Goal: Information Seeking & Learning: Learn about a topic

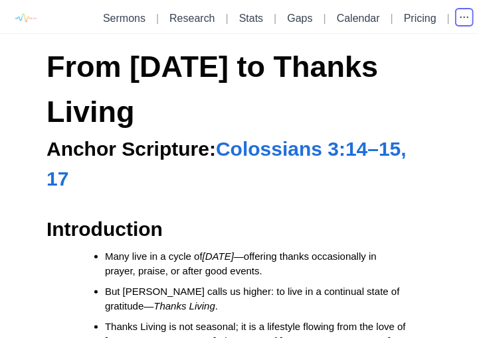
click at [462, 19] on icon "button" at bounding box center [463, 17] width 13 height 13
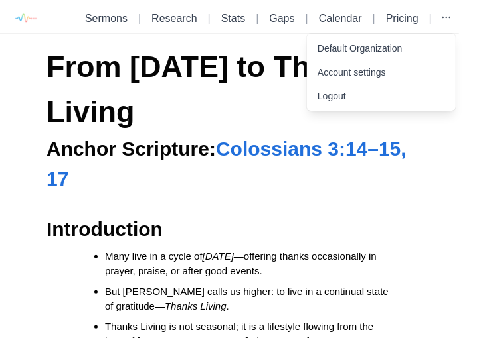
click at [412, 214] on h2 "Introduction" at bounding box center [229, 229] width 366 height 30
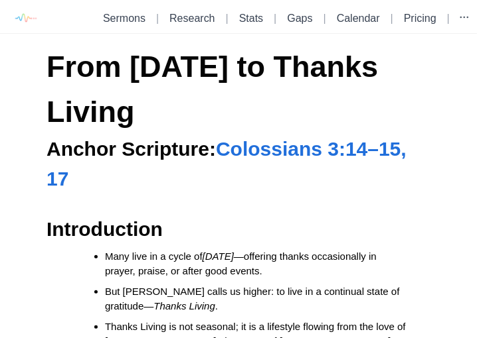
click at [125, 19] on link "Sermons" at bounding box center [124, 18] width 42 height 11
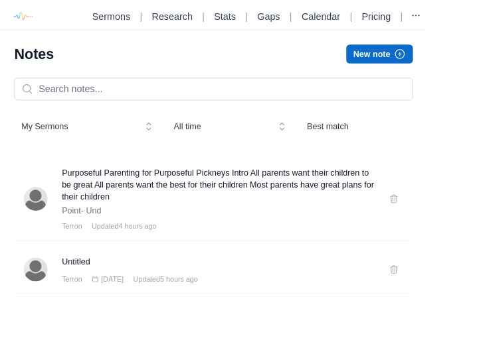
click at [167, 226] on h3 "Purposeful Parenting for Purposeful Pickneys Intro All parents want their child…" at bounding box center [243, 207] width 349 height 40
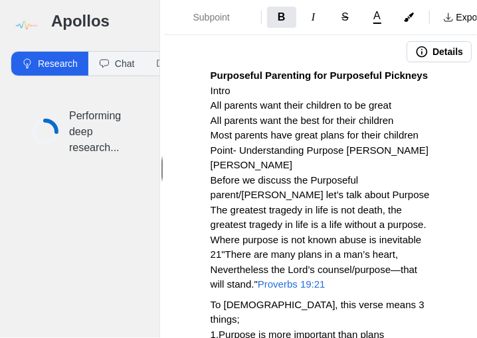
click at [467, 17] on button "Export" at bounding box center [463, 17] width 56 height 21
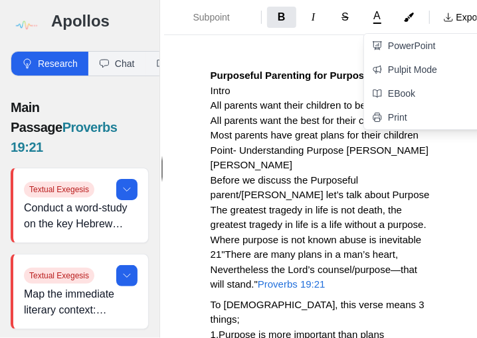
click at [425, 72] on link "Pulpit Mode" at bounding box center [427, 70] width 126 height 24
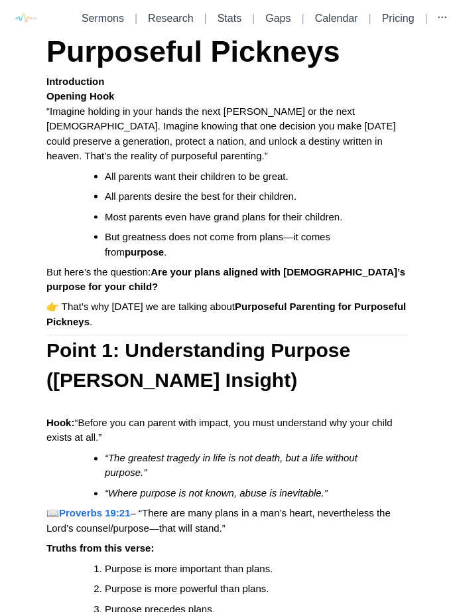
scroll to position [2149, 0]
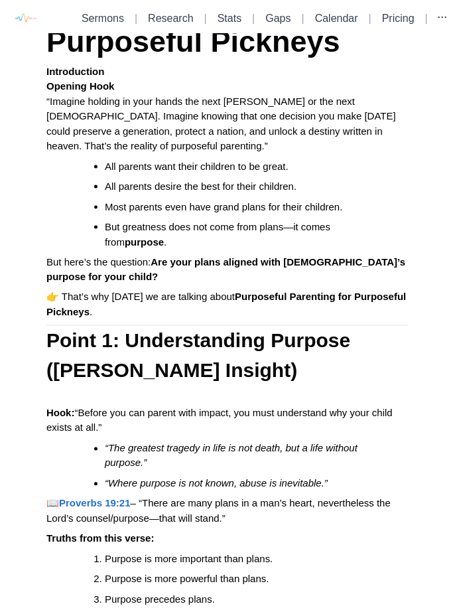
click at [98, 338] on strong "Proverbs 19:21" at bounding box center [95, 503] width 72 height 11
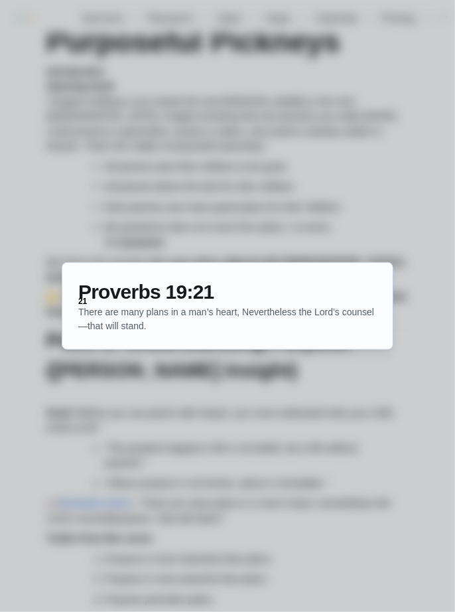
click at [248, 338] on div at bounding box center [227, 306] width 455 height 612
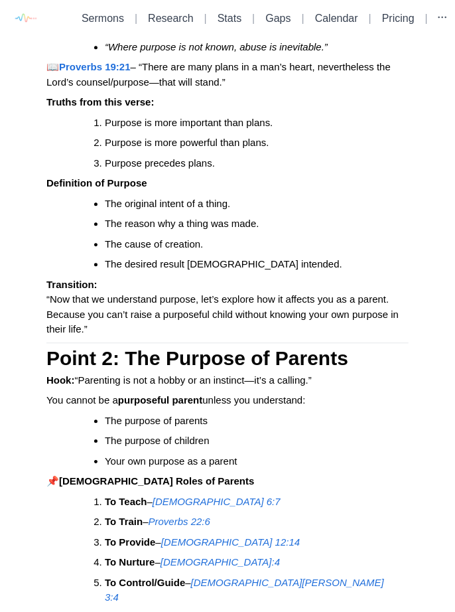
scroll to position [2586, 0]
click at [182, 338] on em "[DEMOGRAPHIC_DATA] 6:7" at bounding box center [217, 501] width 128 height 11
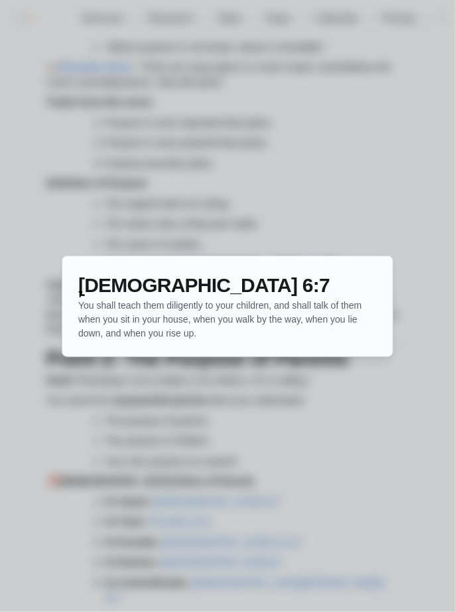
click at [320, 338] on div at bounding box center [227, 306] width 455 height 612
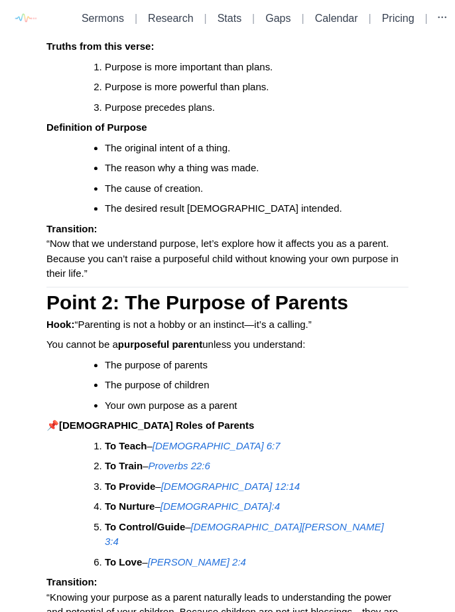
scroll to position [2642, 0]
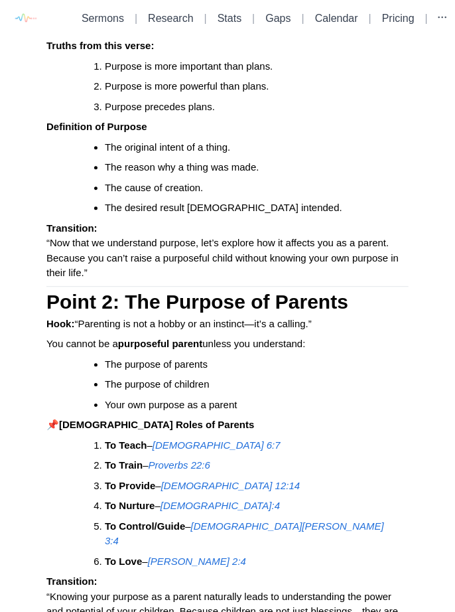
click at [171, 338] on em "Proverbs 22:6" at bounding box center [180, 464] width 62 height 11
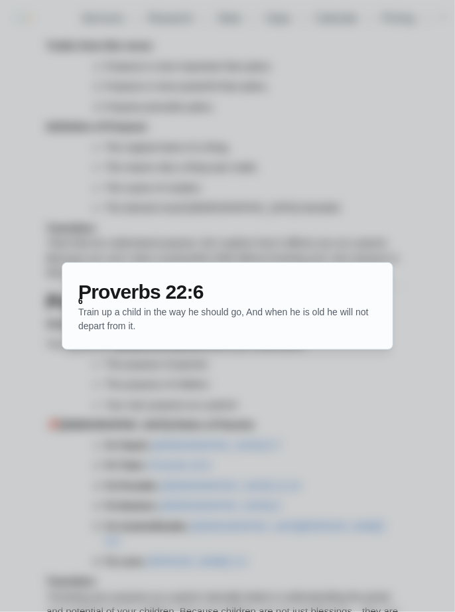
click at [66, 338] on div at bounding box center [227, 306] width 455 height 612
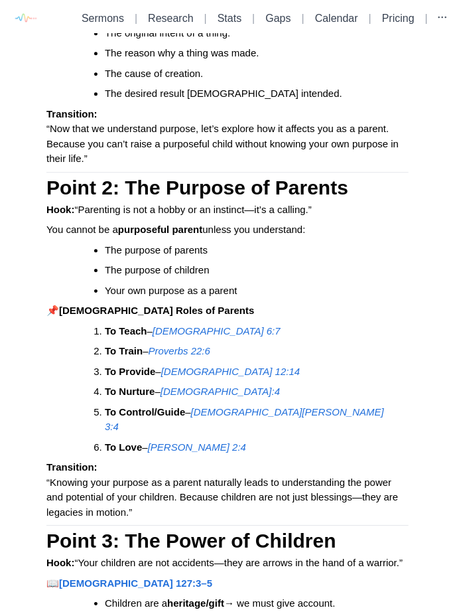
scroll to position [2758, 0]
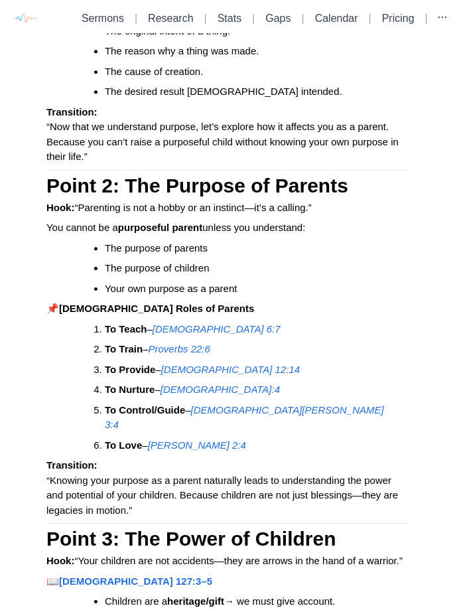
click at [231, 338] on em "[DEMOGRAPHIC_DATA] 12:14" at bounding box center [230, 369] width 139 height 11
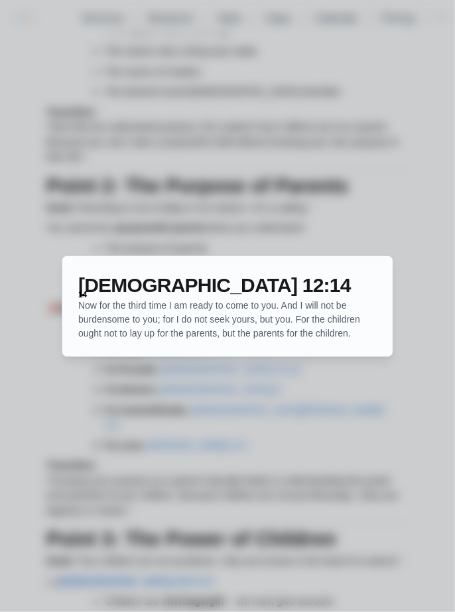
click at [176, 338] on div at bounding box center [227, 306] width 455 height 612
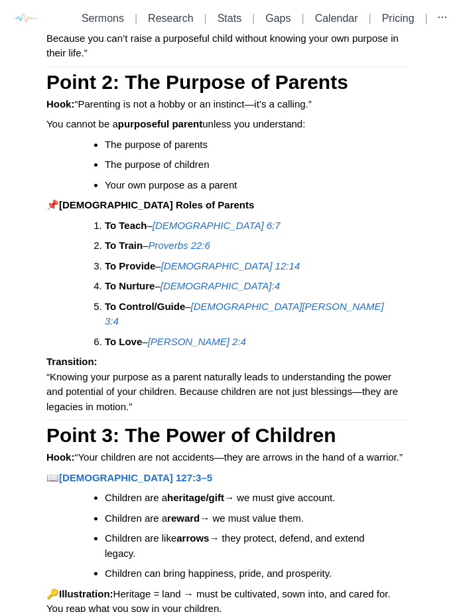
scroll to position [2871, 0]
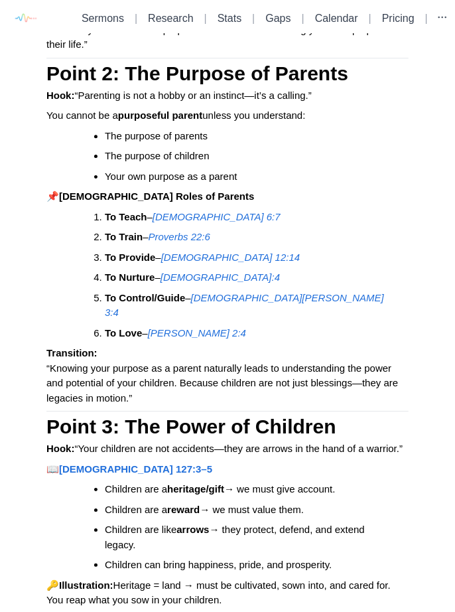
click at [99, 338] on strong "[DEMOGRAPHIC_DATA] 127:3–5" at bounding box center [135, 468] width 153 height 11
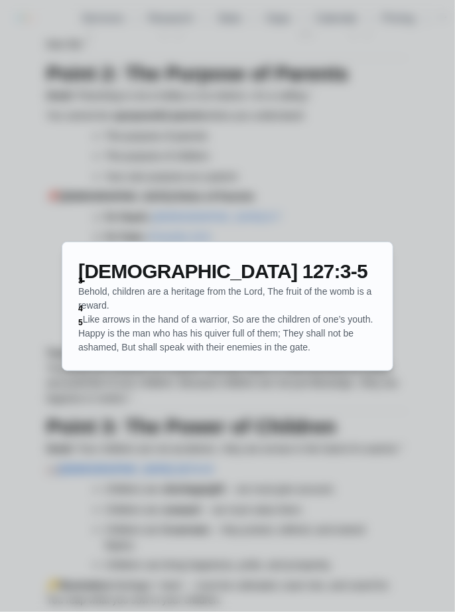
click at [147, 338] on div at bounding box center [227, 306] width 455 height 612
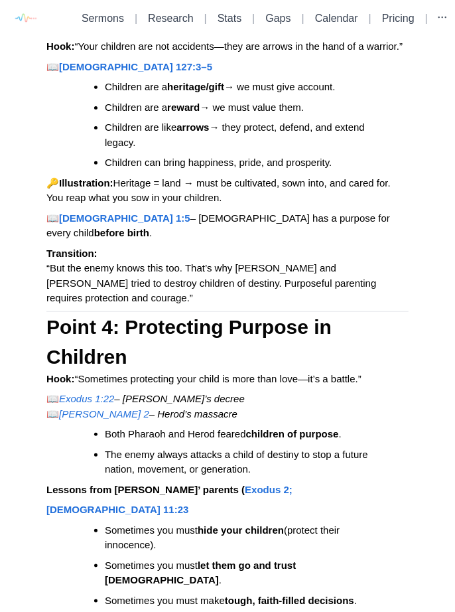
scroll to position [3273, 0]
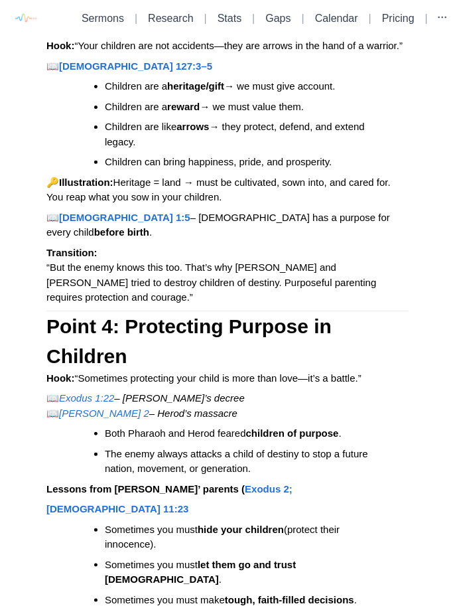
click at [245, 338] on strong "Exodus 2;" at bounding box center [269, 488] width 48 height 11
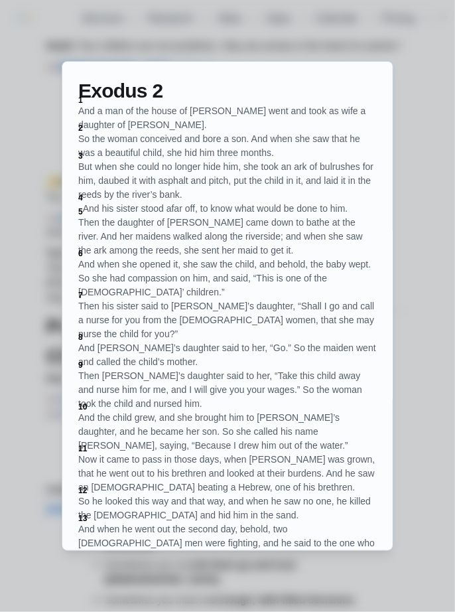
click at [38, 338] on div at bounding box center [227, 306] width 455 height 612
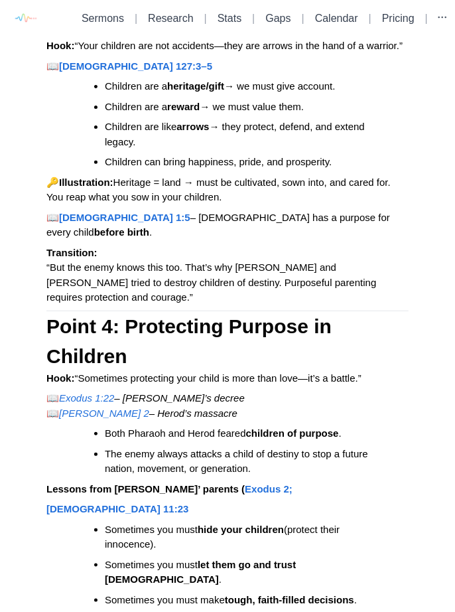
click at [245, 338] on strong "Exodus 2;" at bounding box center [269, 488] width 48 height 11
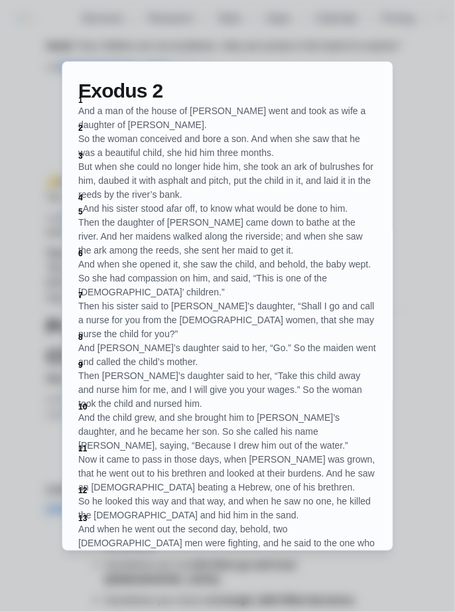
click at [417, 338] on div at bounding box center [227, 306] width 455 height 612
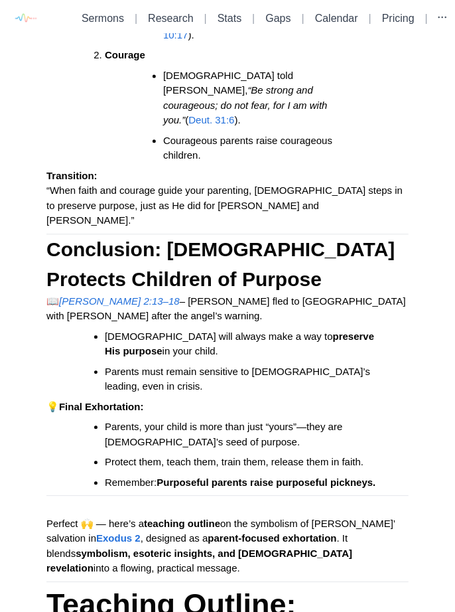
scroll to position [4126, 0]
